Goal: Transaction & Acquisition: Purchase product/service

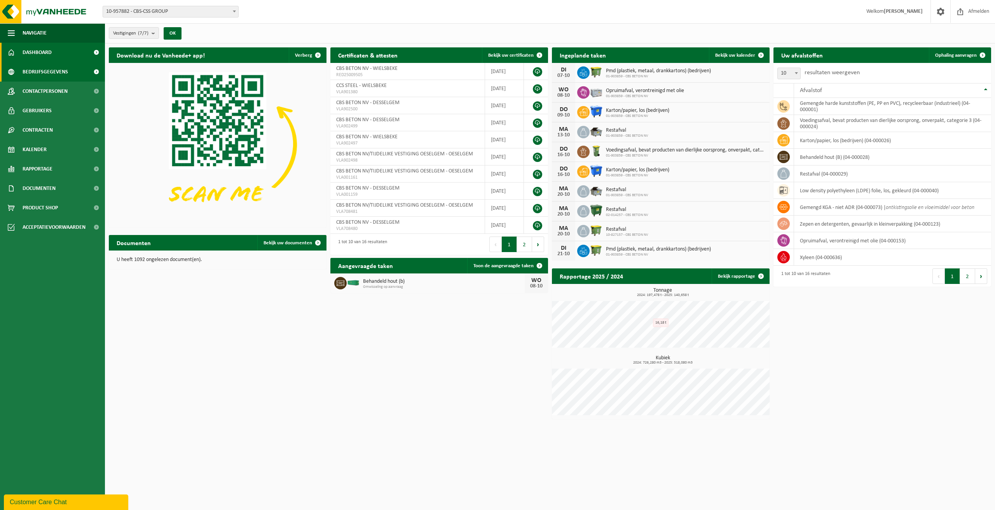
click at [28, 72] on span "Bedrijfsgegevens" at bounding box center [45, 71] width 45 height 19
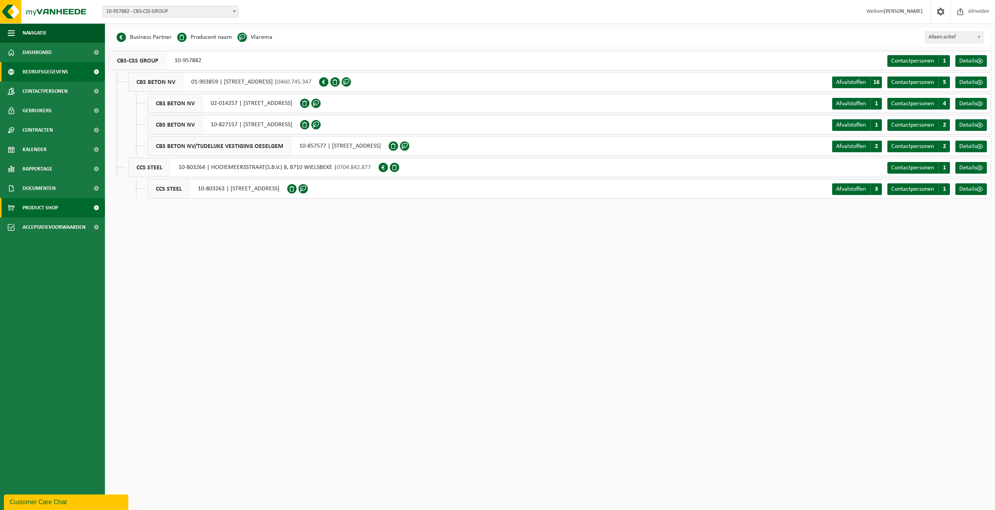
click at [42, 208] on span "Product Shop" at bounding box center [40, 207] width 35 height 19
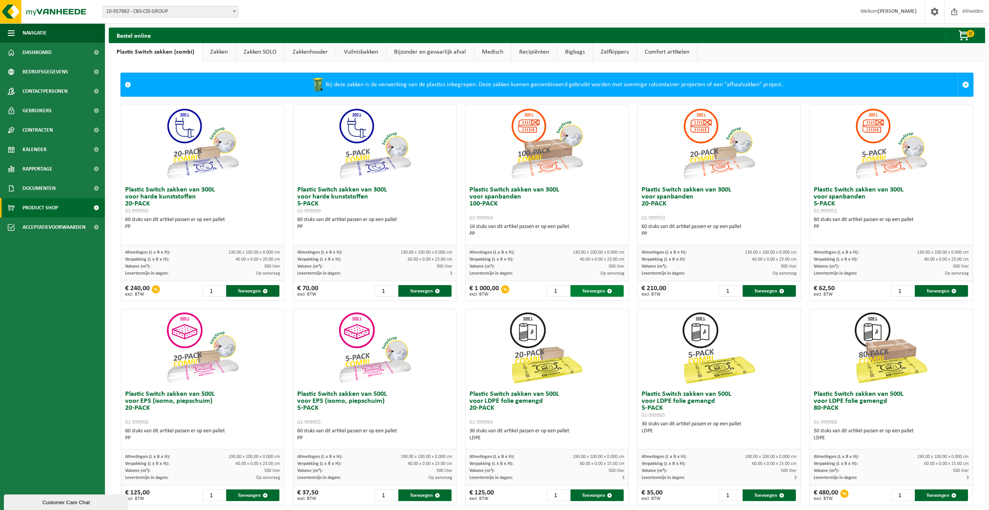
click at [584, 291] on button "Toevoegen" at bounding box center [596, 291] width 53 height 12
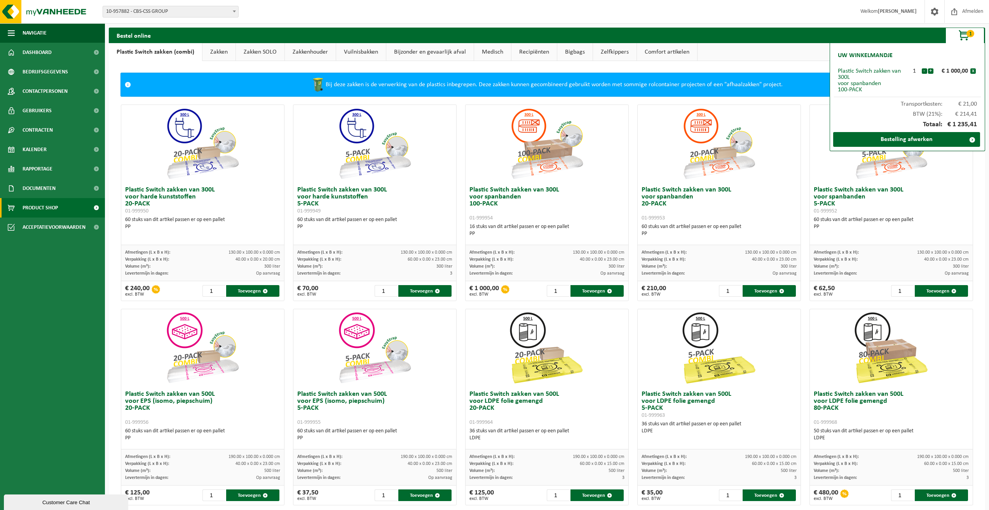
click at [206, 51] on link "Zakken" at bounding box center [218, 52] width 33 height 18
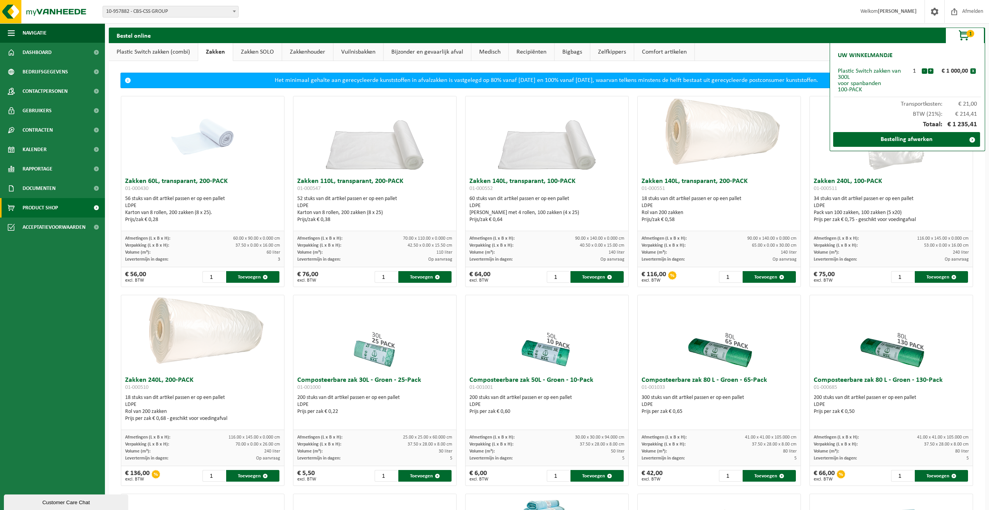
click at [252, 49] on link "Zakken SOLO" at bounding box center [257, 52] width 49 height 18
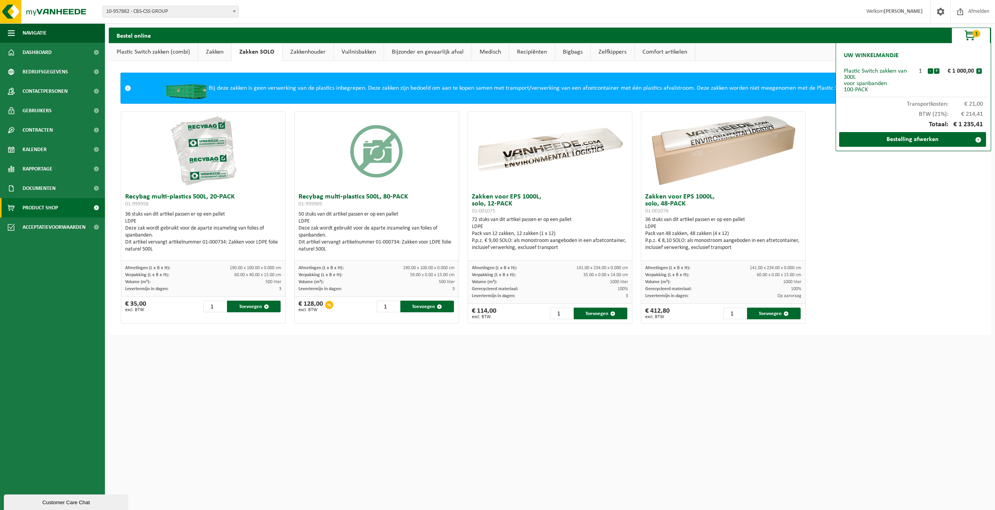
click at [312, 55] on link "Zakkenhouder" at bounding box center [308, 52] width 51 height 18
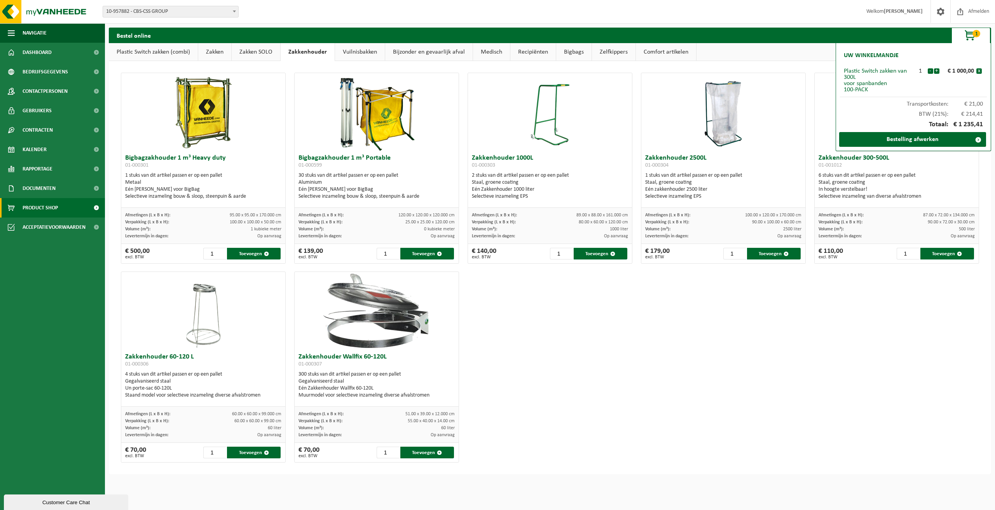
click at [364, 51] on link "Vuilnisbakken" at bounding box center [360, 52] width 50 height 18
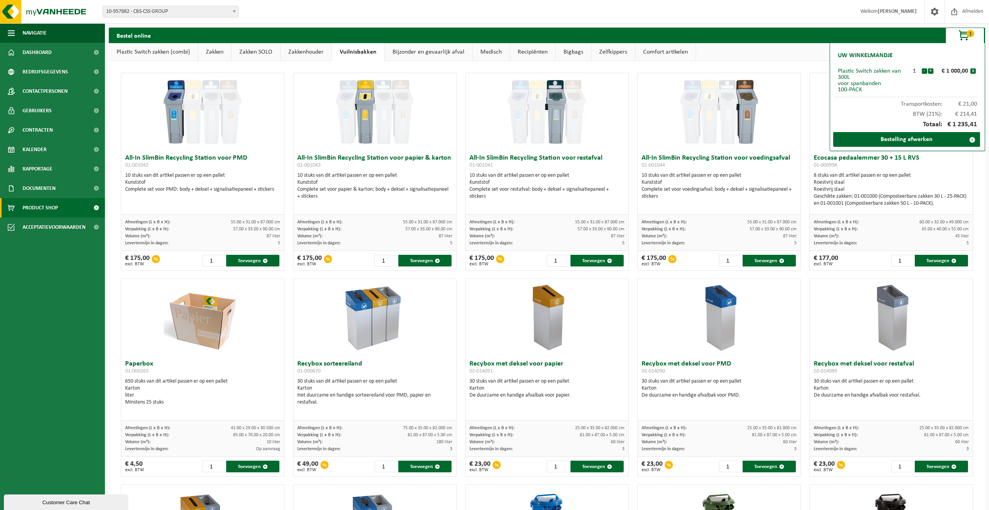
click at [570, 54] on link "Bigbags" at bounding box center [573, 52] width 35 height 18
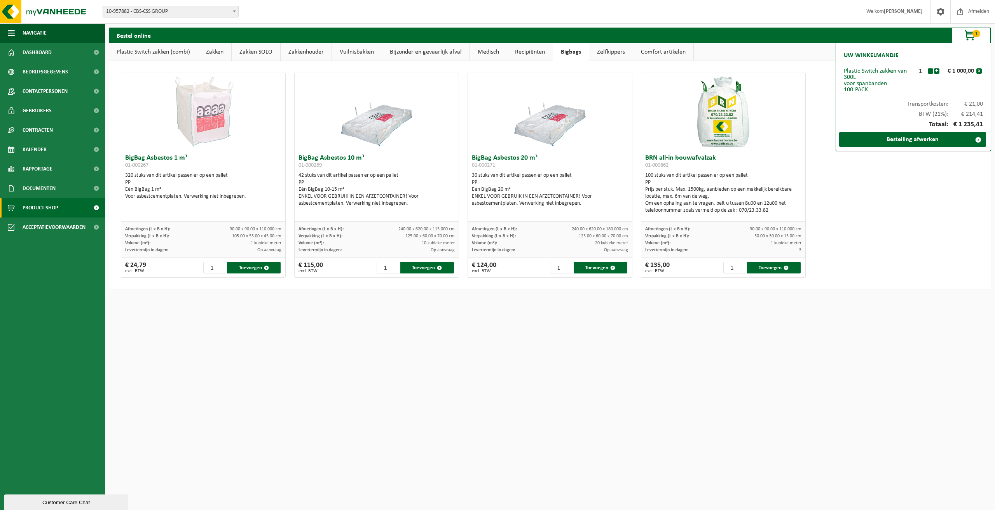
click at [661, 50] on link "Comfort artikelen" at bounding box center [663, 52] width 60 height 18
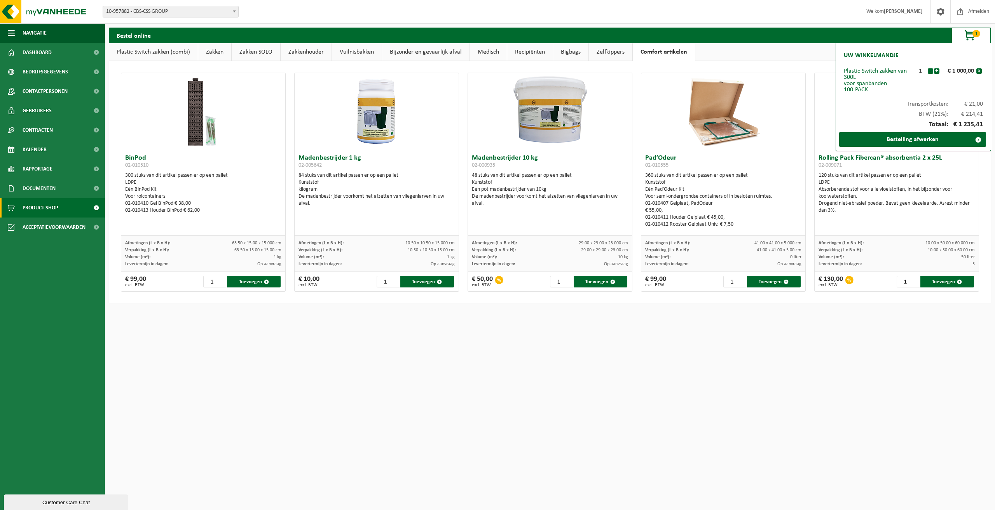
click at [600, 51] on link "Zelfkippers" at bounding box center [611, 52] width 44 height 18
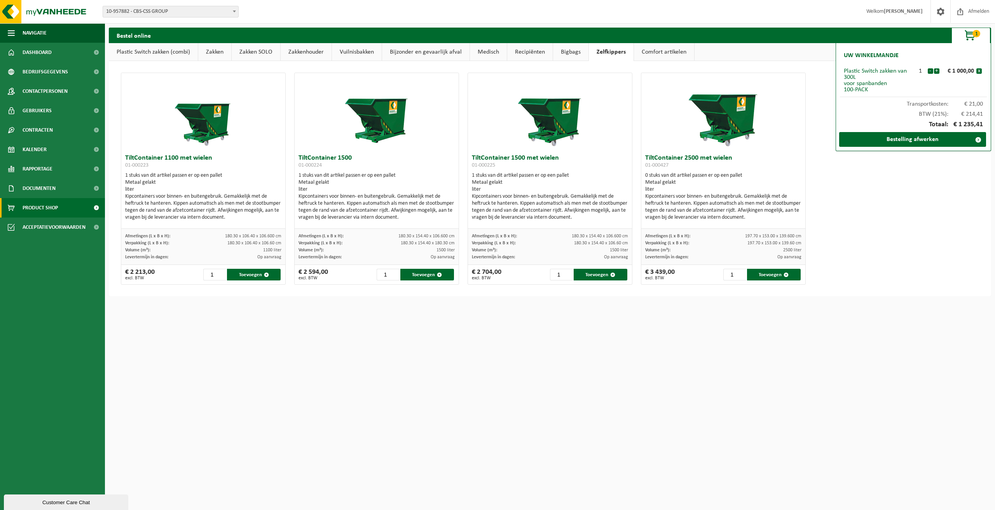
click at [582, 52] on link "Bigbags" at bounding box center [570, 52] width 35 height 18
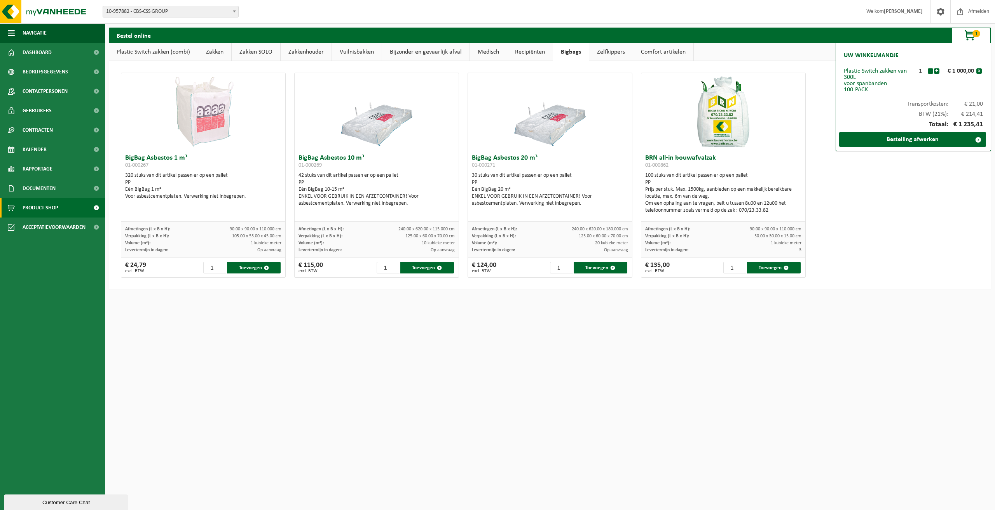
click at [522, 51] on link "Recipiënten" at bounding box center [529, 52] width 45 height 18
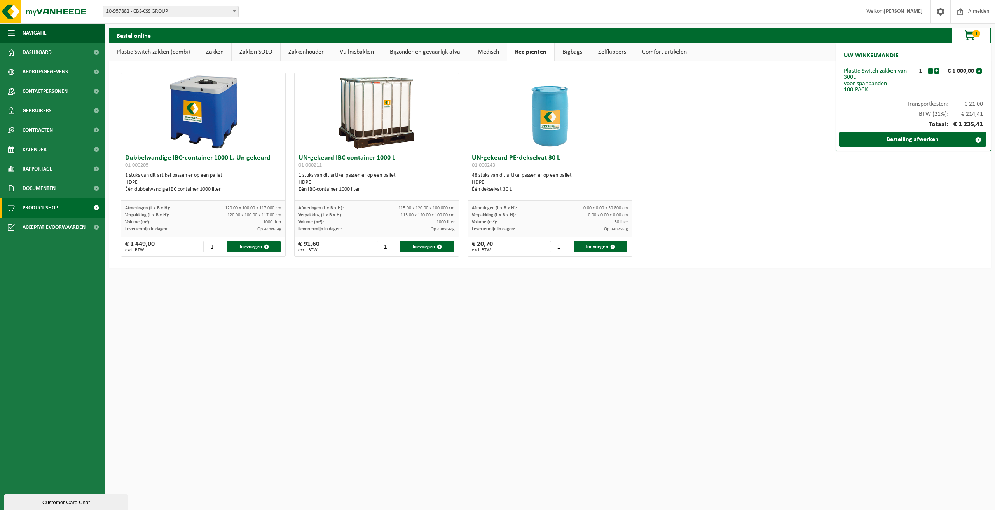
click at [135, 54] on link "Plastic Switch zakken (combi)" at bounding box center [153, 52] width 89 height 18
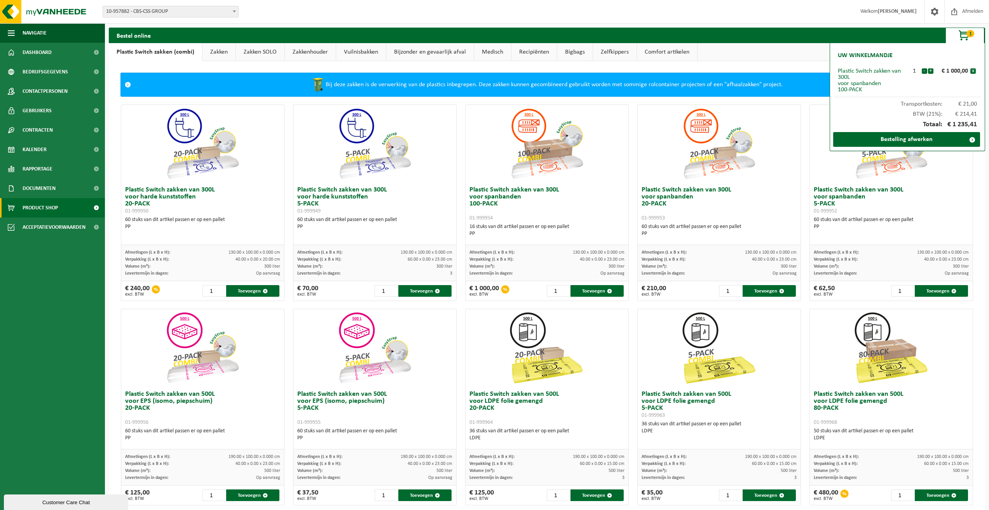
click at [210, 52] on link "Zakken" at bounding box center [218, 52] width 33 height 18
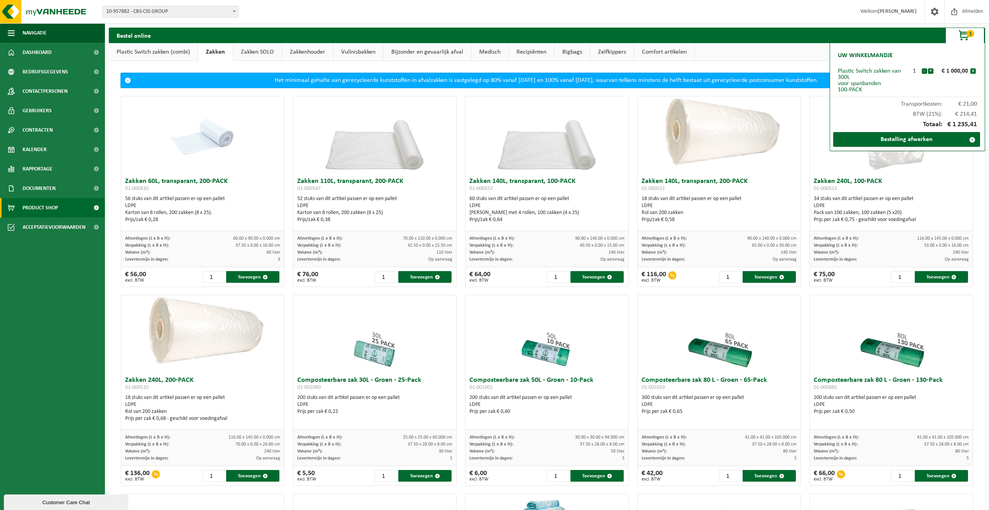
drag, startPoint x: 242, startPoint y: 47, endPoint x: 254, endPoint y: 52, distance: 12.9
click at [242, 47] on link "Zakken SOLO" at bounding box center [257, 52] width 49 height 18
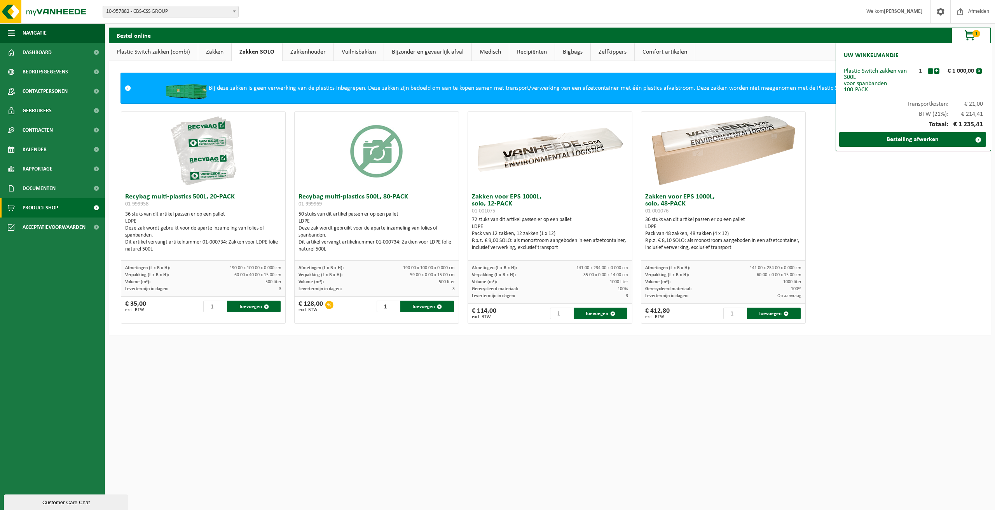
click at [144, 53] on link "Plastic Switch zakken (combi)" at bounding box center [153, 52] width 89 height 18
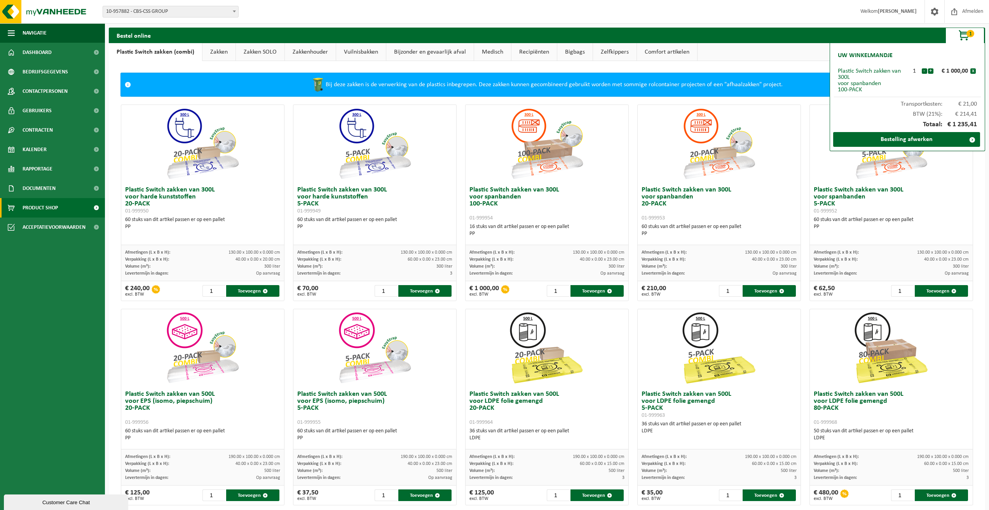
click at [216, 58] on link "Zakken" at bounding box center [218, 52] width 33 height 18
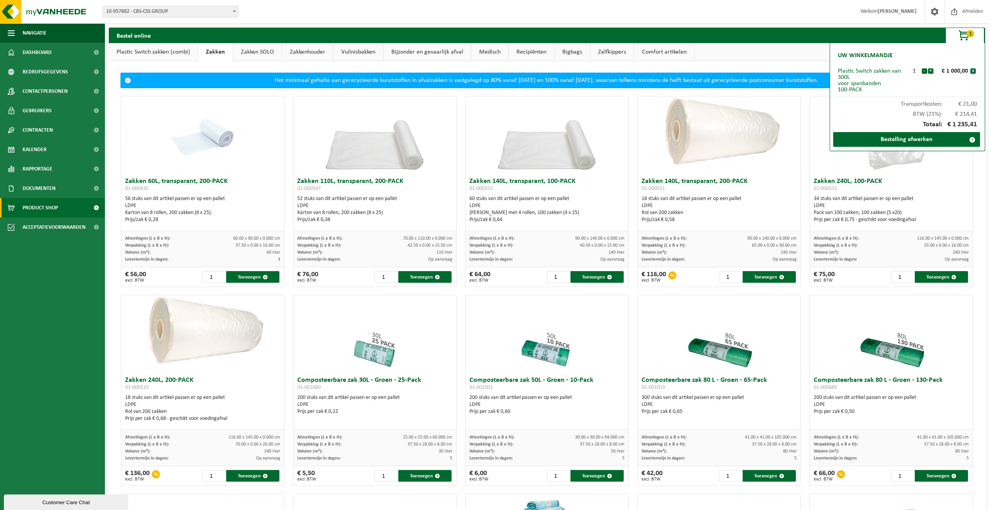
click at [253, 51] on link "Zakken SOLO" at bounding box center [257, 52] width 49 height 18
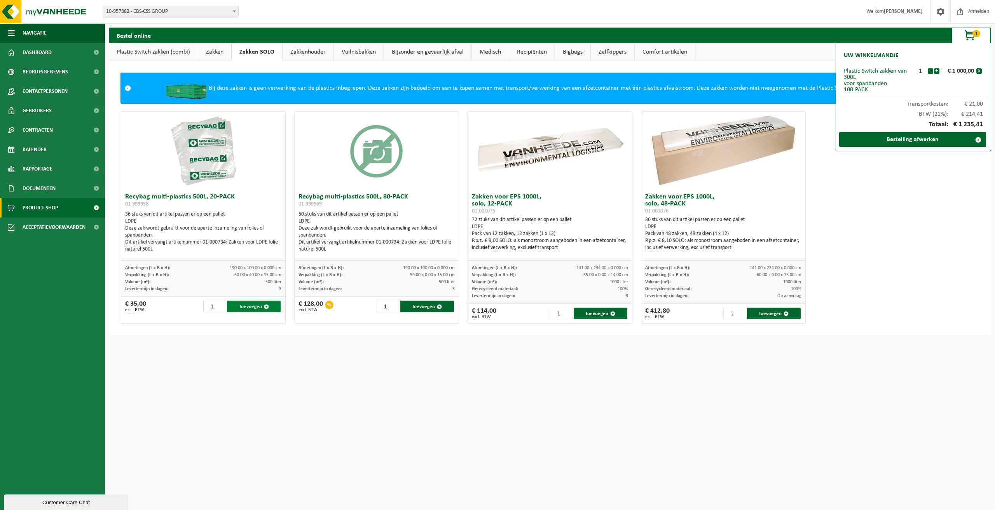
click at [253, 307] on button "Toevoegen" at bounding box center [254, 307] width 54 height 12
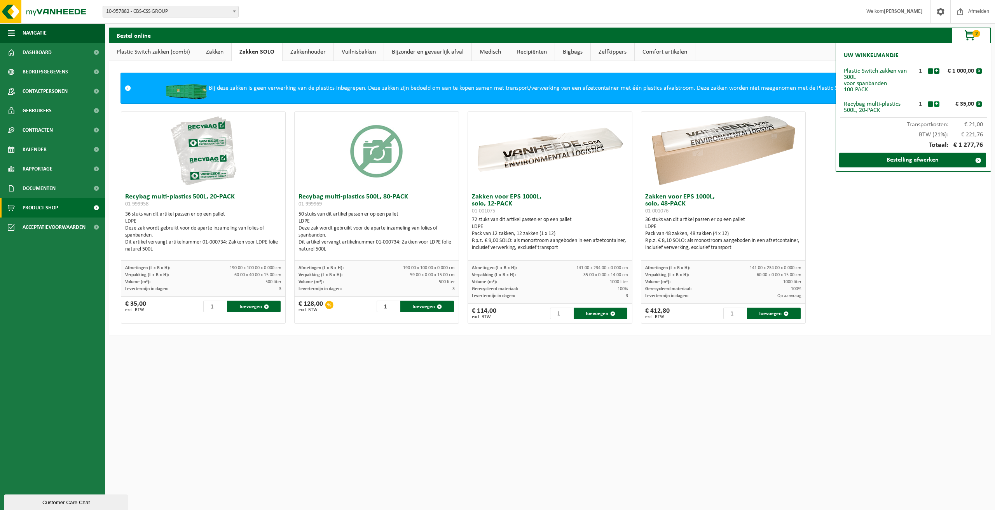
click at [937, 105] on button "+" at bounding box center [936, 103] width 5 height 5
click at [915, 161] on link "Bestelling afwerken" at bounding box center [912, 160] width 147 height 15
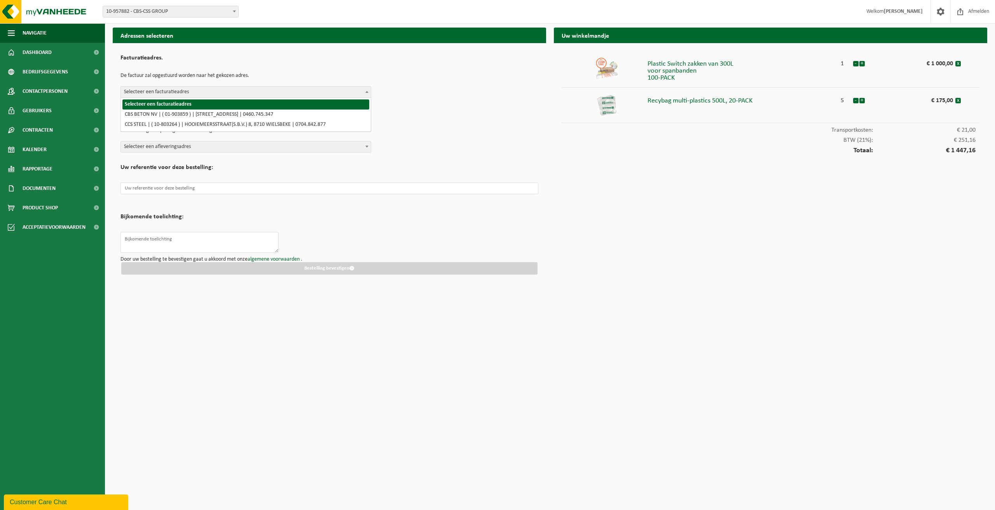
click at [366, 91] on span at bounding box center [367, 92] width 8 height 10
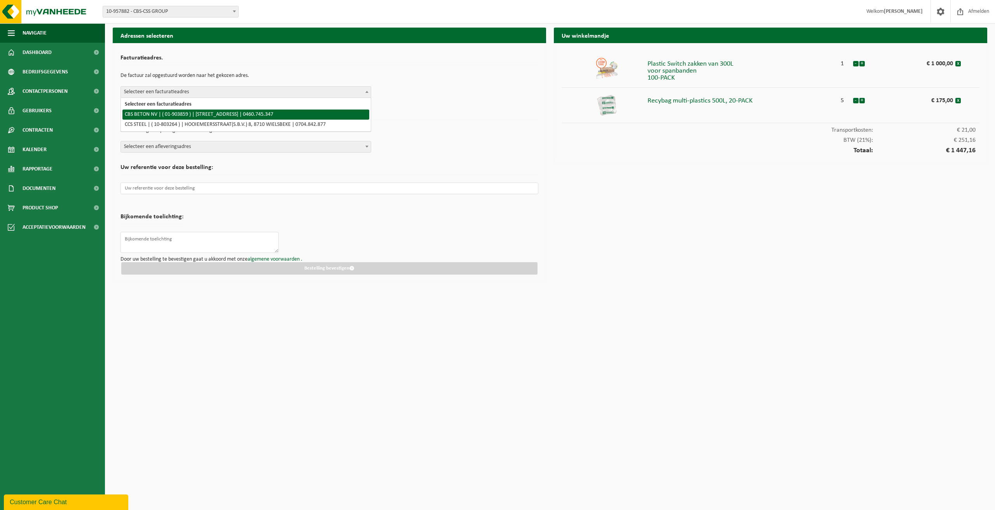
select select "7035"
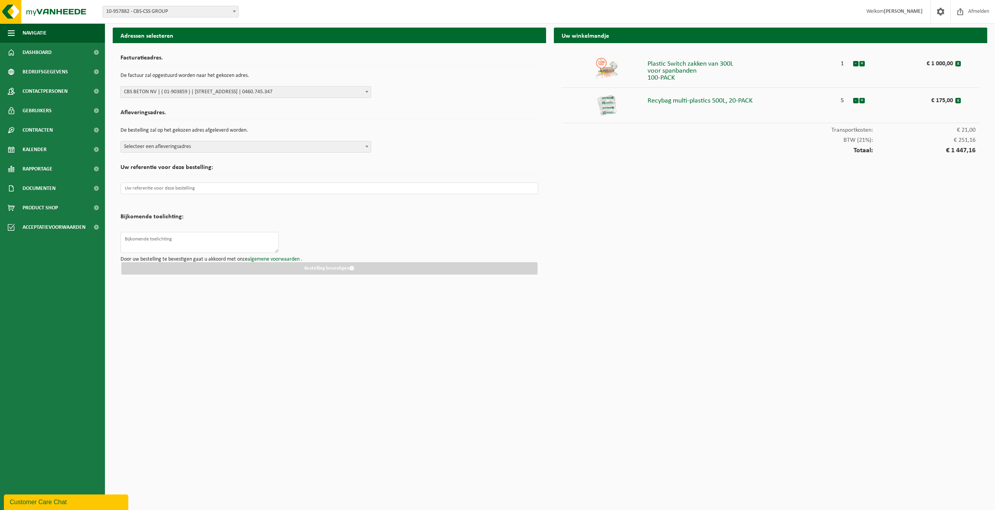
click at [443, 131] on p "De bestelling zal op het gekozen adres afgeleverd worden." at bounding box center [329, 130] width 418 height 13
click at [365, 147] on b at bounding box center [366, 147] width 3 height 2
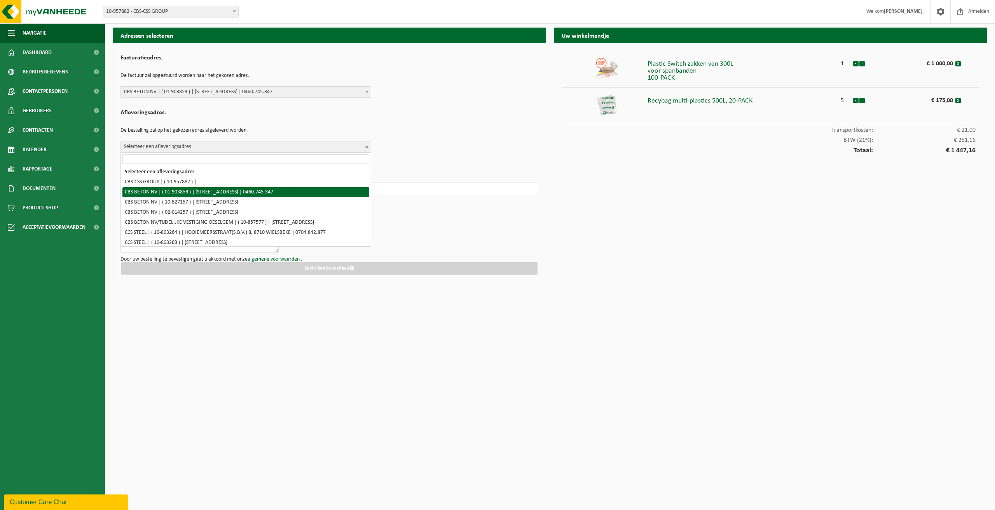
select select "7035"
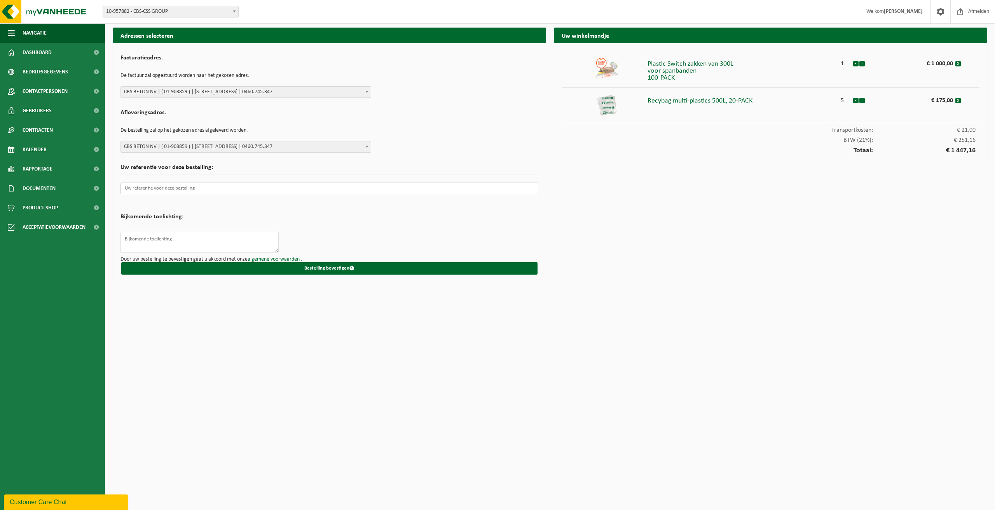
click at [282, 191] on input "text" at bounding box center [329, 189] width 418 height 12
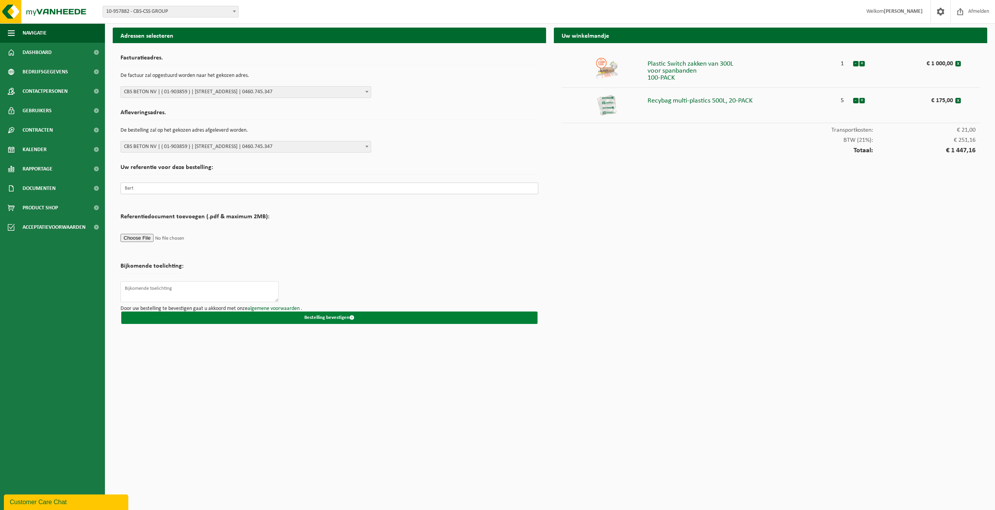
type input "Bart"
click at [326, 317] on button "Bestelling bevestigen" at bounding box center [329, 318] width 416 height 12
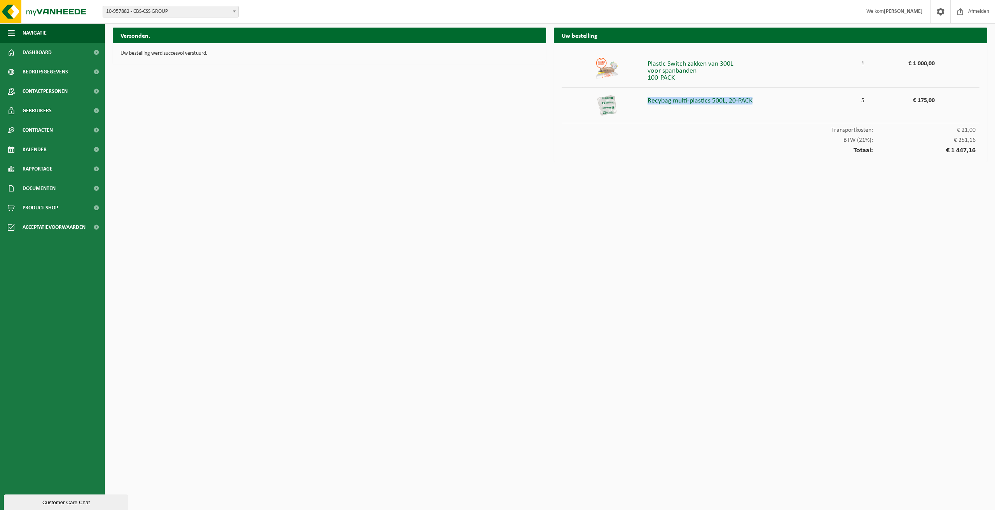
drag, startPoint x: 648, startPoint y: 102, endPoint x: 753, endPoint y: 99, distance: 104.6
click at [753, 98] on div "Recybag multi-plastics 500L, 20-PACK" at bounding box center [749, 99] width 205 height 11
copy div "Recybag multi-plastics 500L, 20-PACK"
click at [37, 210] on span "Product Shop" at bounding box center [40, 207] width 35 height 19
